Goal: Task Accomplishment & Management: Manage account settings

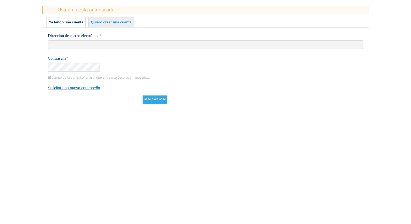
click at [103, 48] on input "Dirección de correo electrónico *" at bounding box center [206, 44] width 316 height 9
type input "**********"
click at [143, 95] on input "**********" at bounding box center [155, 99] width 25 height 9
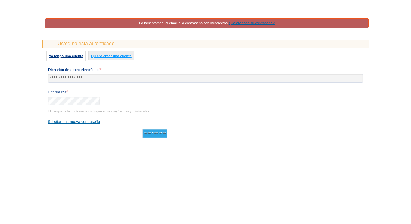
click at [155, 131] on input "**********" at bounding box center [155, 133] width 25 height 9
